Goal: Task Accomplishment & Management: Use online tool/utility

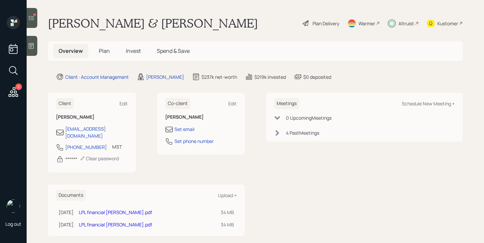
click at [32, 23] on div at bounding box center [32, 18] width 11 height 20
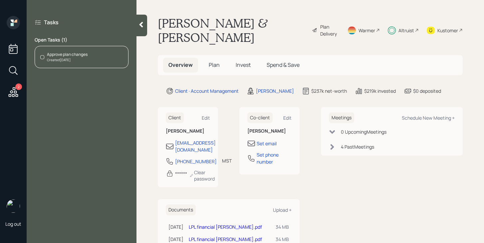
click at [98, 65] on div "Approve plan changes Created [DATE]" at bounding box center [82, 57] width 94 height 22
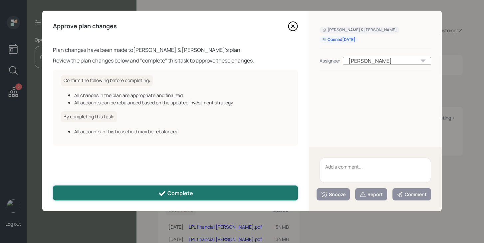
click at [148, 192] on button "Complete" at bounding box center [175, 193] width 245 height 15
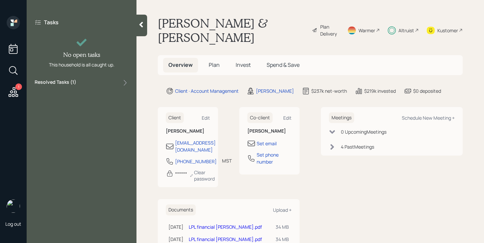
click at [17, 93] on icon at bounding box center [13, 92] width 12 height 12
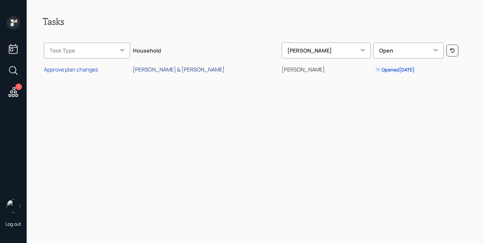
click at [162, 72] on div "[PERSON_NAME] & [PERSON_NAME]" at bounding box center [179, 69] width 92 height 7
